Goal: Task Accomplishment & Management: Manage account settings

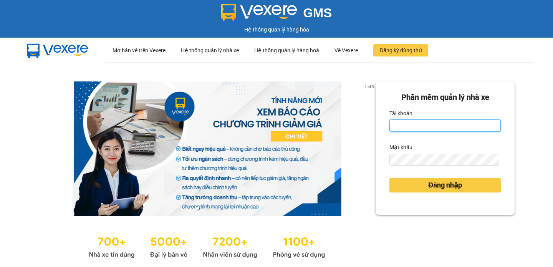
drag, startPoint x: 428, startPoint y: 130, endPoint x: 423, endPoint y: 122, distance: 9.0
click at [427, 127] on input "Tài khoản" at bounding box center [444, 125] width 111 height 12
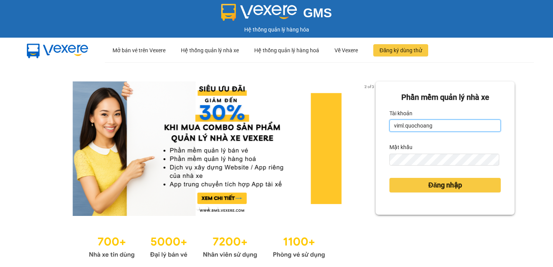
type input "viml.quochoang"
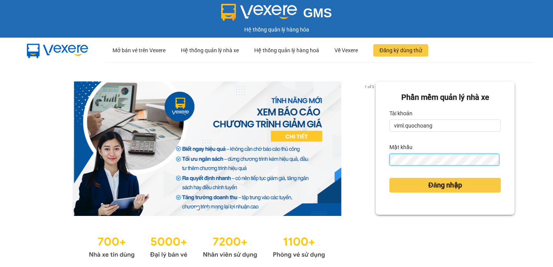
click at [389, 178] on button "Đăng nhập" at bounding box center [444, 185] width 111 height 15
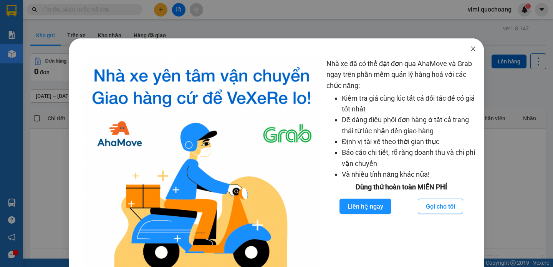
click at [471, 48] on icon "close" at bounding box center [473, 48] width 4 height 5
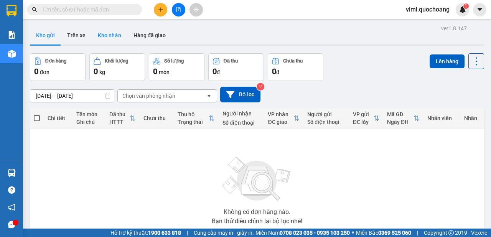
click at [115, 33] on button "Kho nhận" at bounding box center [110, 35] width 36 height 18
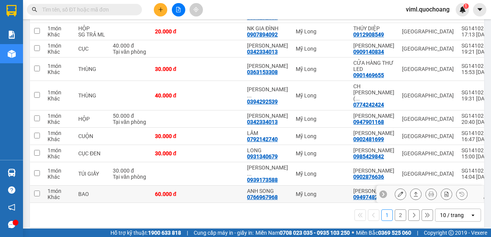
scroll to position [164, 0]
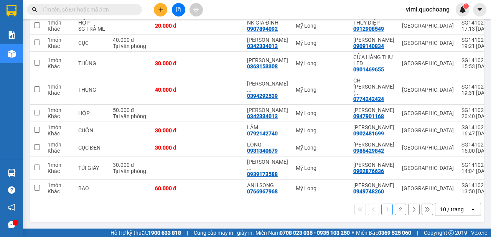
click at [446, 208] on div "10 / trang" at bounding box center [452, 210] width 24 height 8
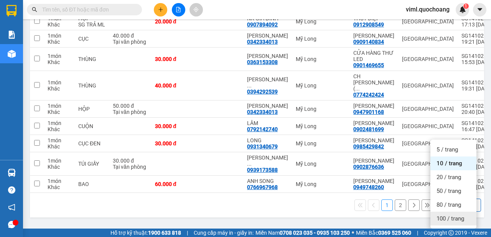
click at [448, 212] on div "100 / trang" at bounding box center [454, 219] width 46 height 14
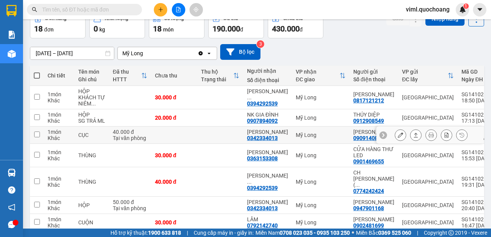
scroll to position [0, 0]
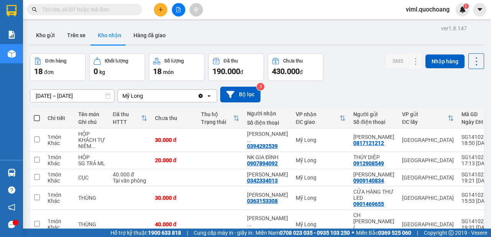
click at [48, 100] on input "[DATE] – [DATE]" at bounding box center [72, 96] width 84 height 12
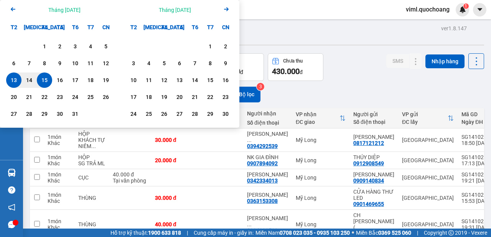
click at [12, 11] on icon "Arrow Left" at bounding box center [12, 9] width 9 height 9
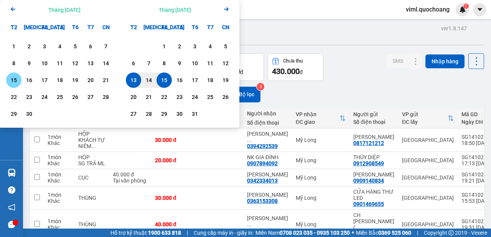
click at [18, 81] on div "15" at bounding box center [13, 80] width 11 height 9
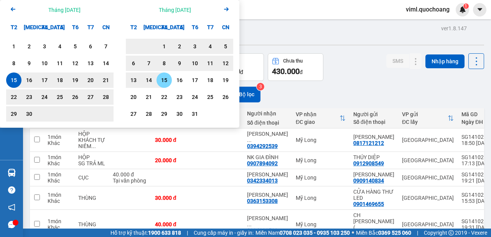
click at [165, 83] on div "15" at bounding box center [164, 80] width 11 height 9
type input "[DATE] – [DATE]"
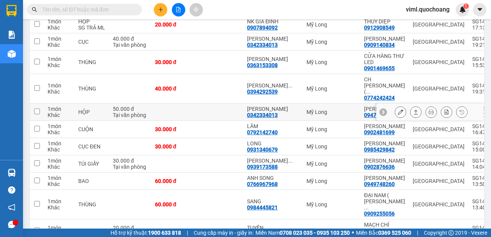
scroll to position [7, 0]
